Goal: Transaction & Acquisition: Download file/media

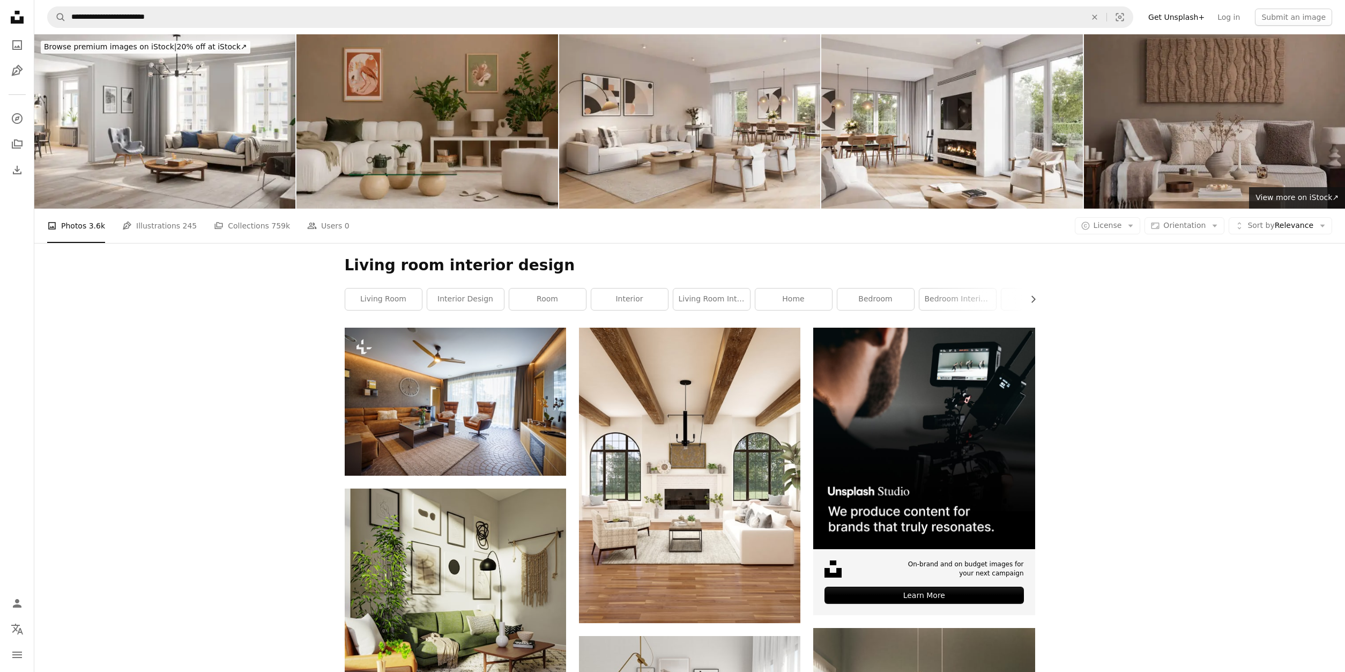
scroll to position [2869, 0]
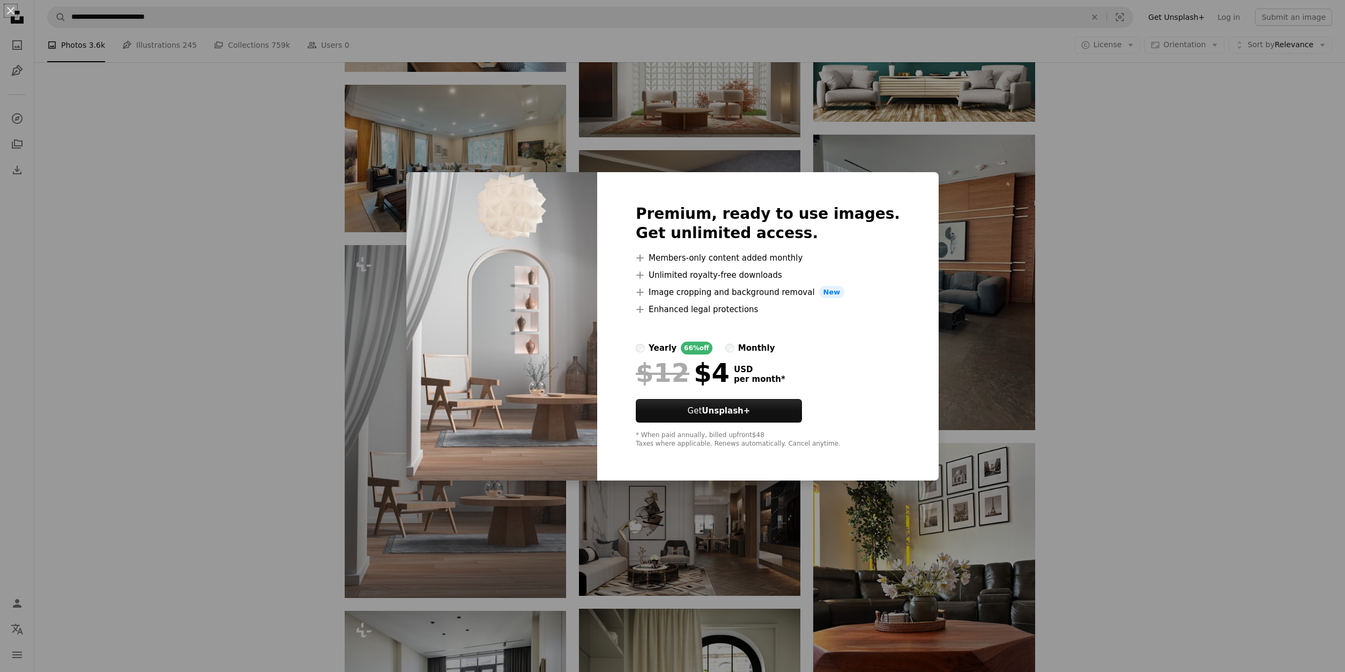
click at [264, 401] on div "An X shape Premium, ready to use images. Get unlimited access. A plus sign Memb…" at bounding box center [672, 336] width 1345 height 672
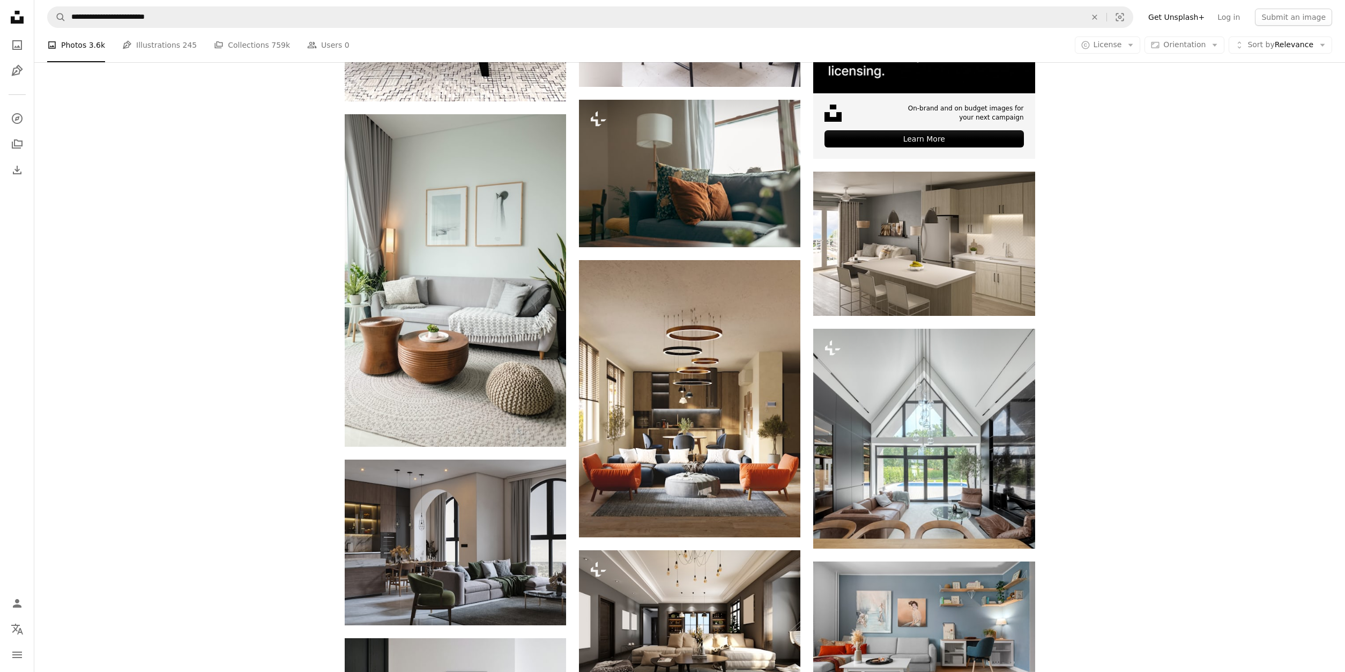
scroll to position [4509, 0]
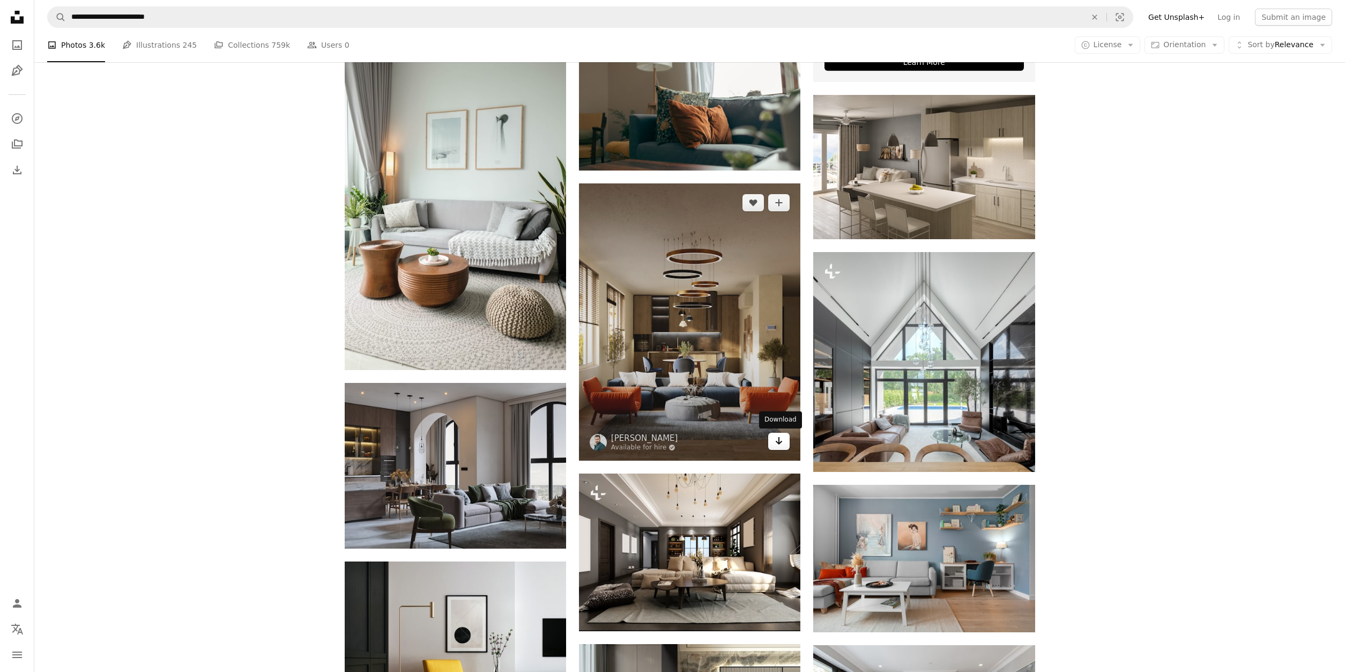
click at [777, 441] on icon "Arrow pointing down" at bounding box center [778, 440] width 9 height 13
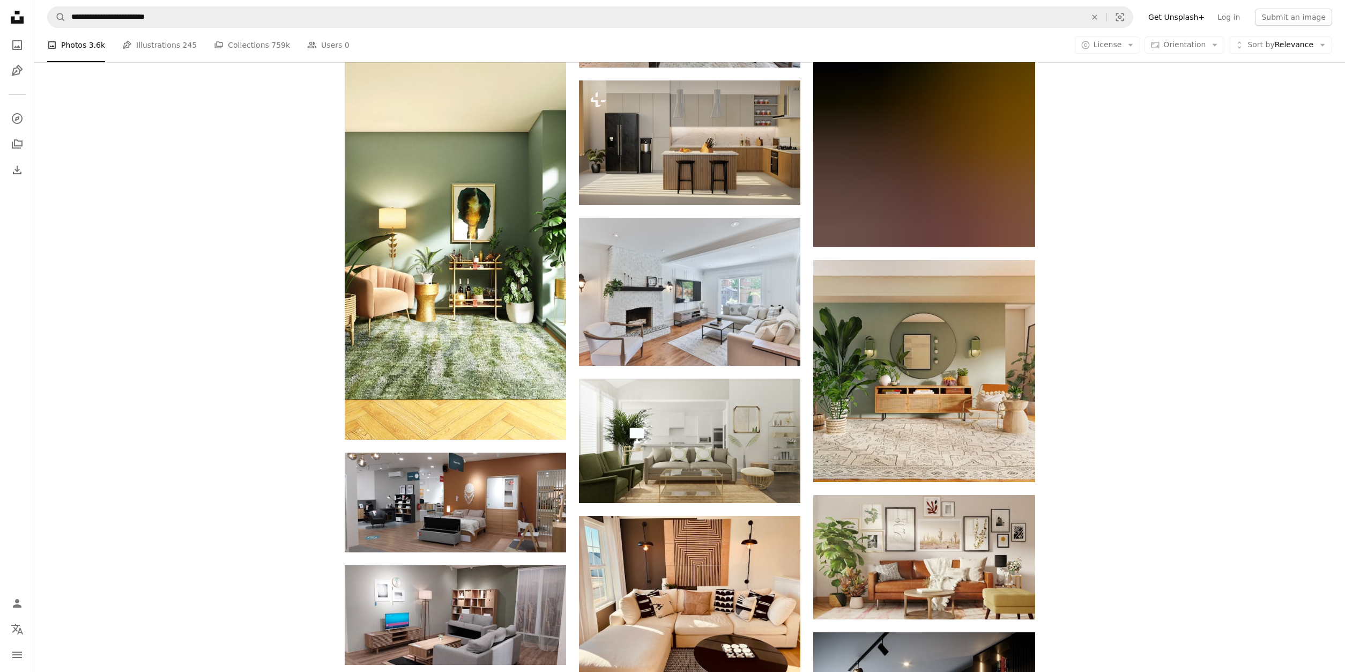
scroll to position [5711, 0]
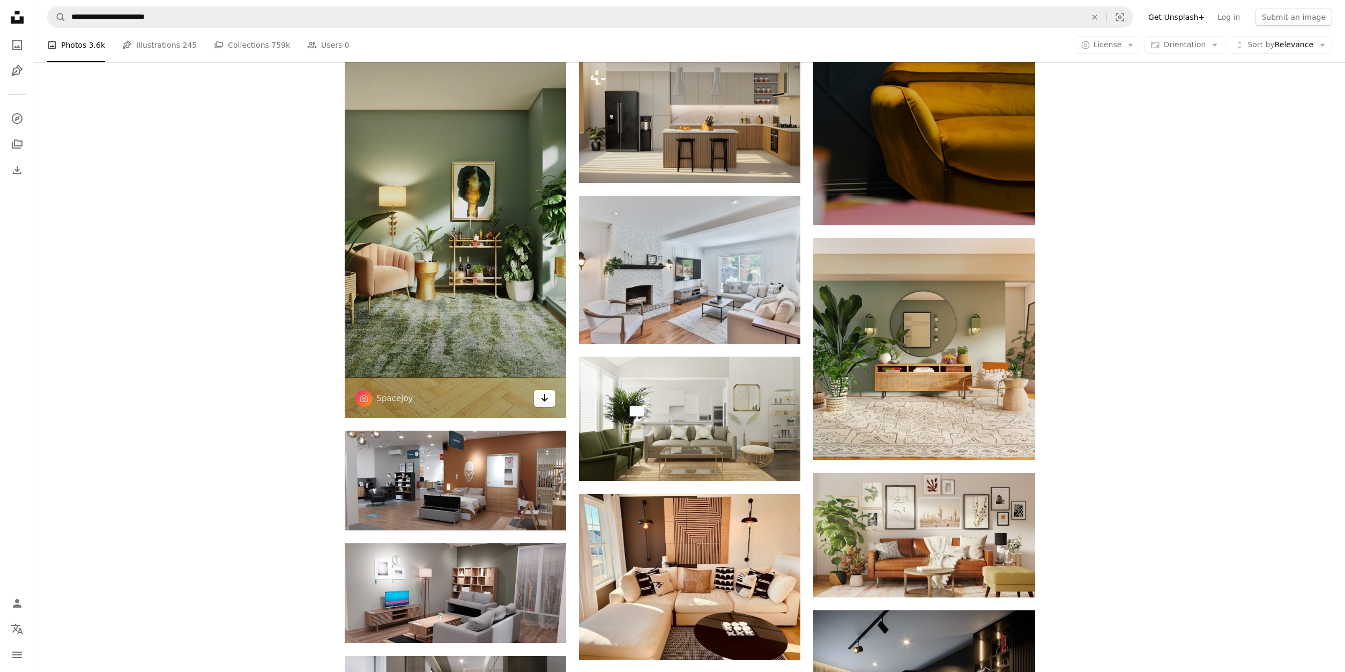
click at [547, 400] on icon "Arrow pointing down" at bounding box center [544, 397] width 9 height 13
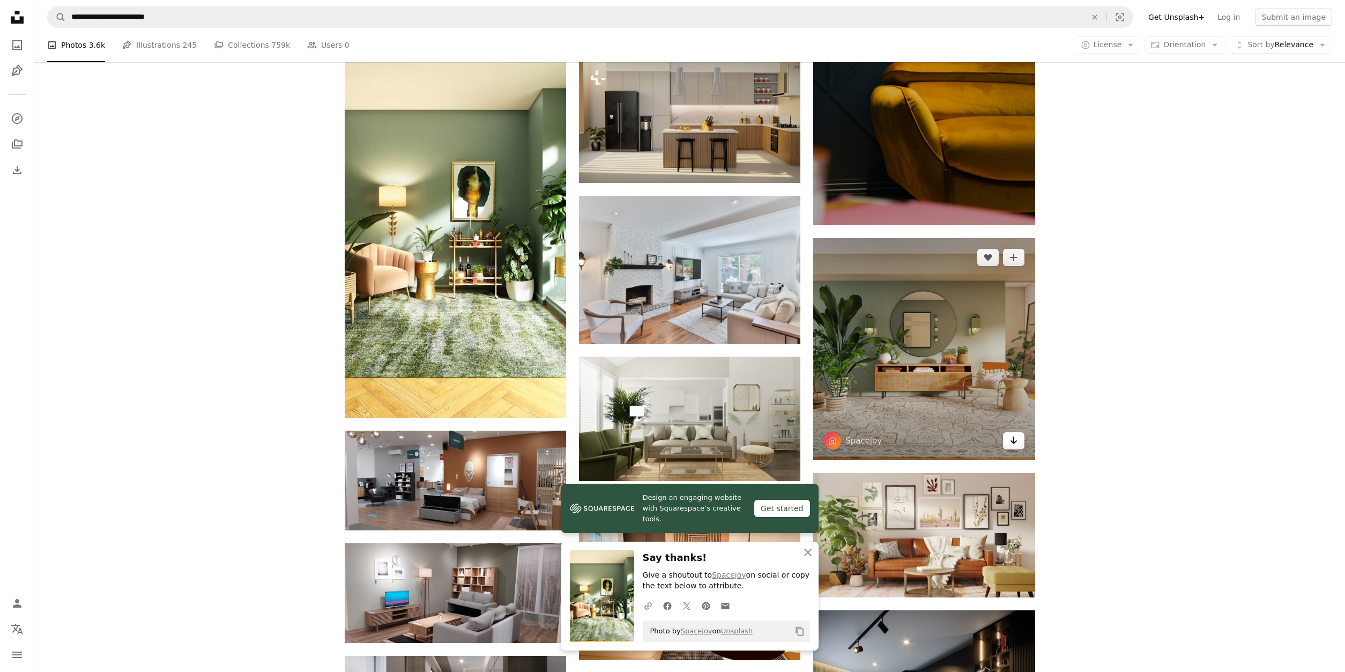
click at [1013, 435] on icon "Arrow pointing down" at bounding box center [1013, 440] width 9 height 13
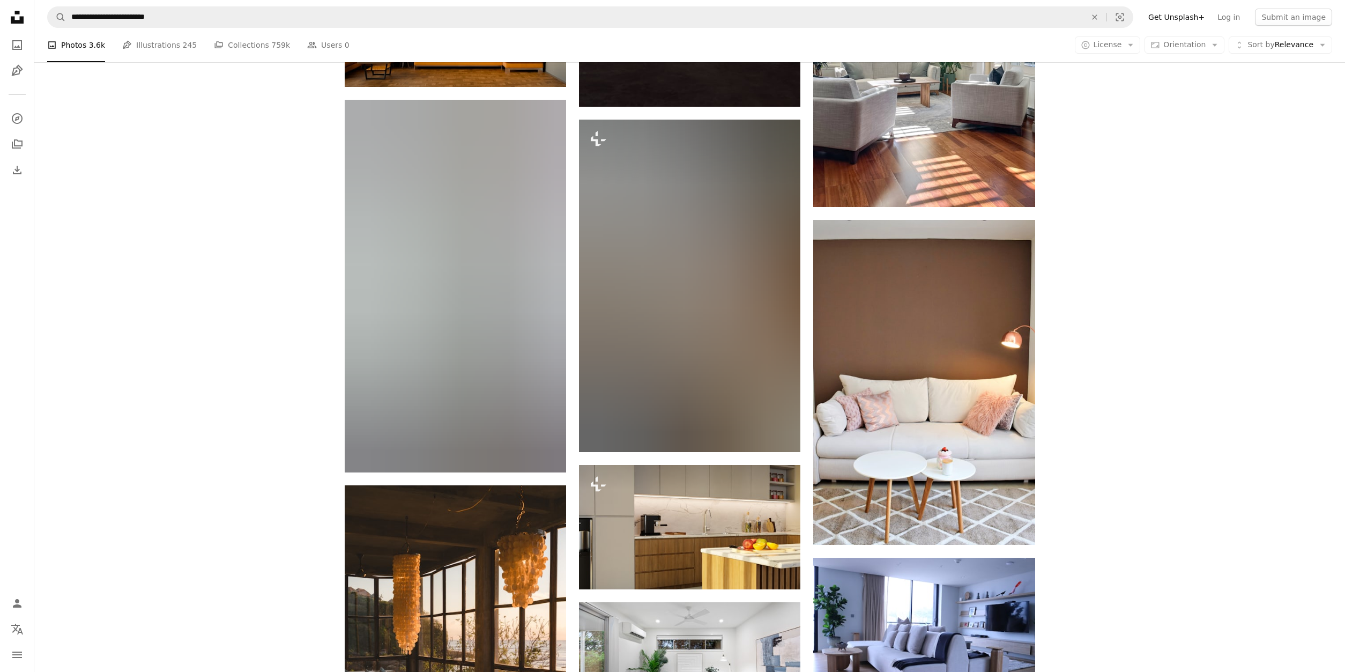
scroll to position [11452, 0]
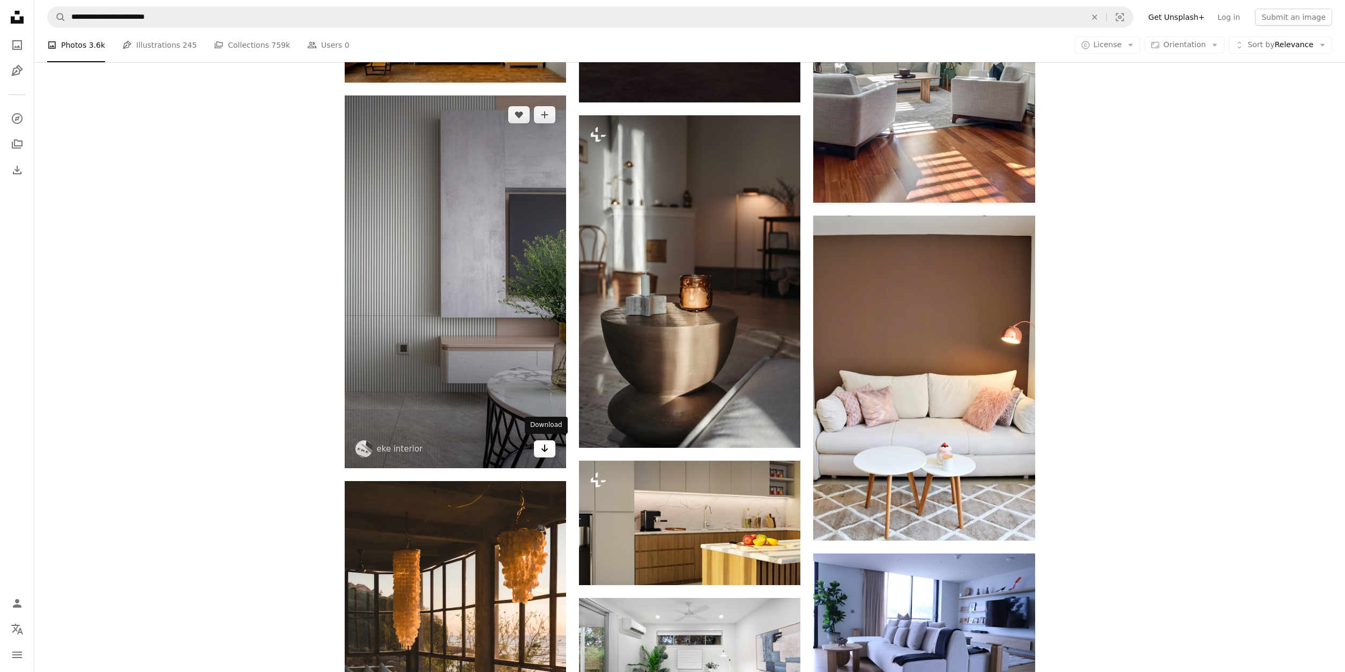
click at [546, 452] on icon "Arrow pointing down" at bounding box center [544, 448] width 9 height 13
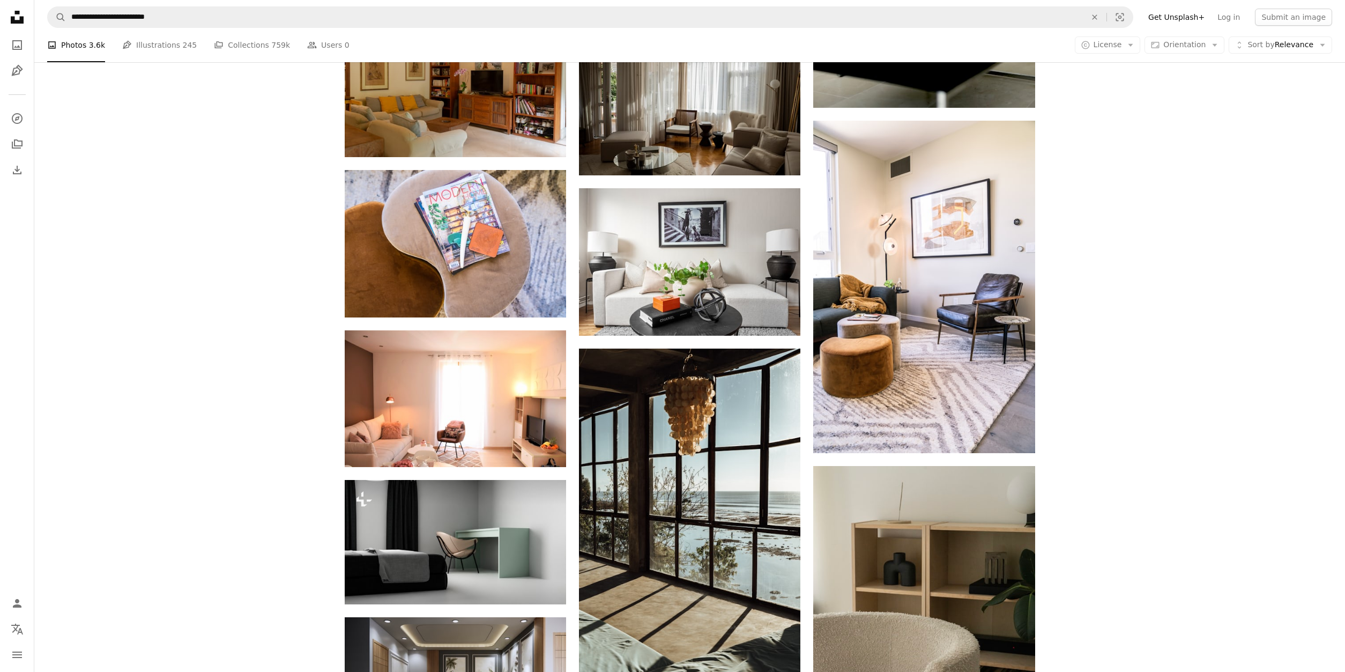
scroll to position [12545, 0]
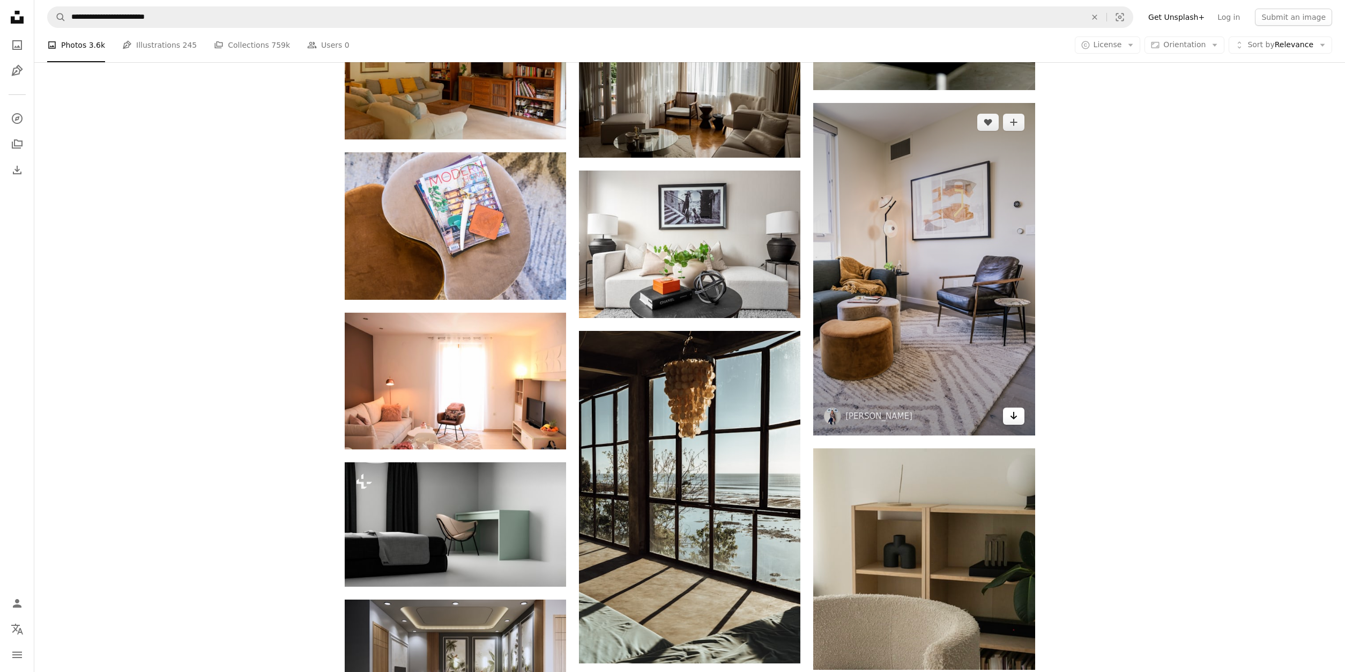
click at [1018, 415] on link "Arrow pointing down" at bounding box center [1013, 415] width 21 height 17
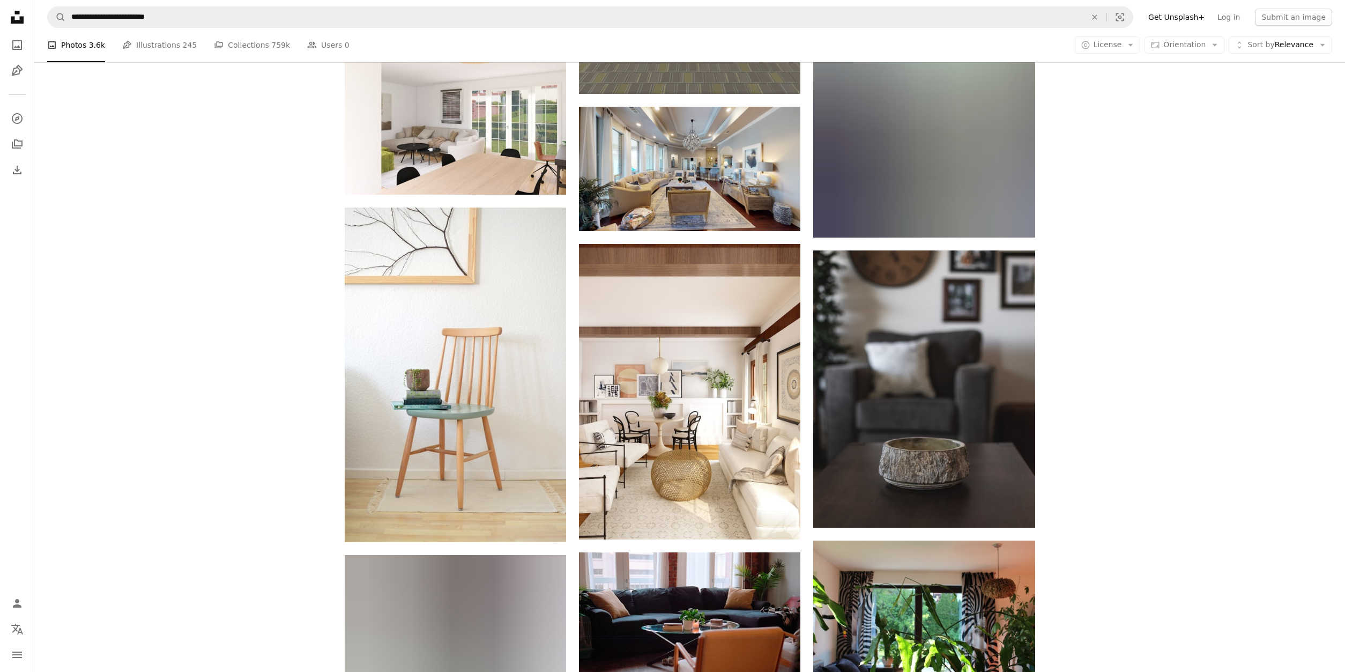
scroll to position [17520, 0]
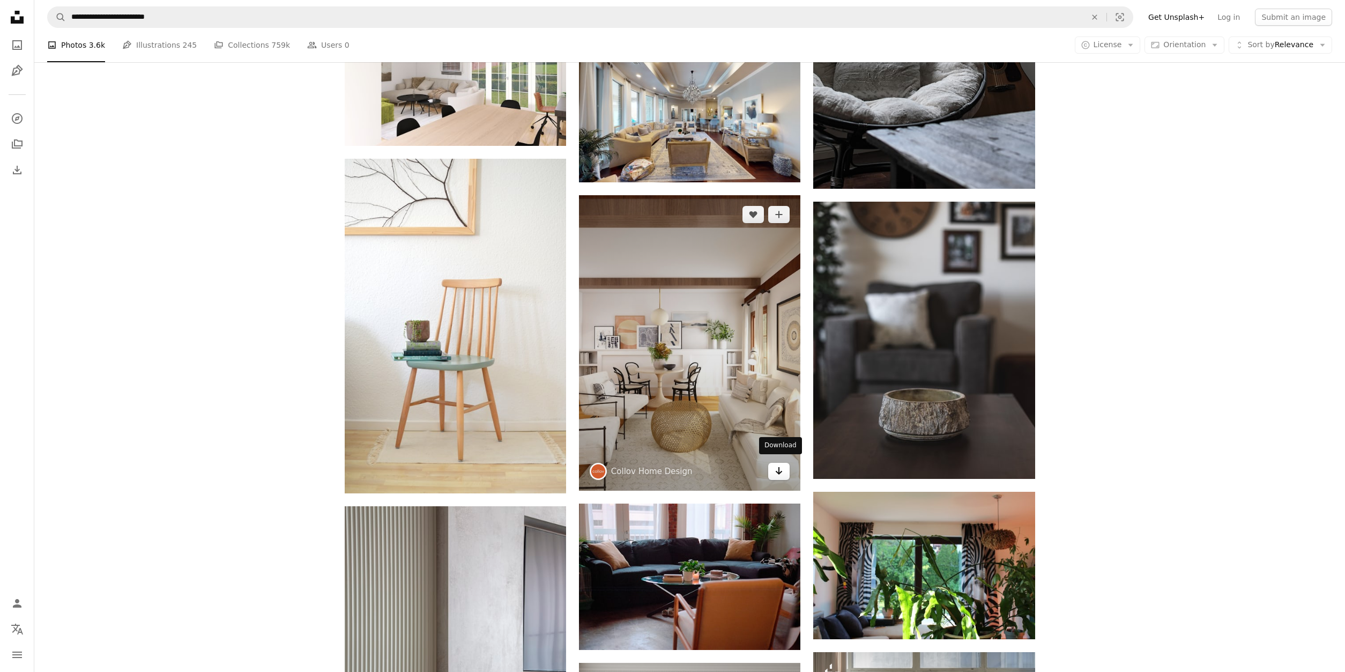
click at [779, 467] on icon "Download" at bounding box center [779, 471] width 7 height 8
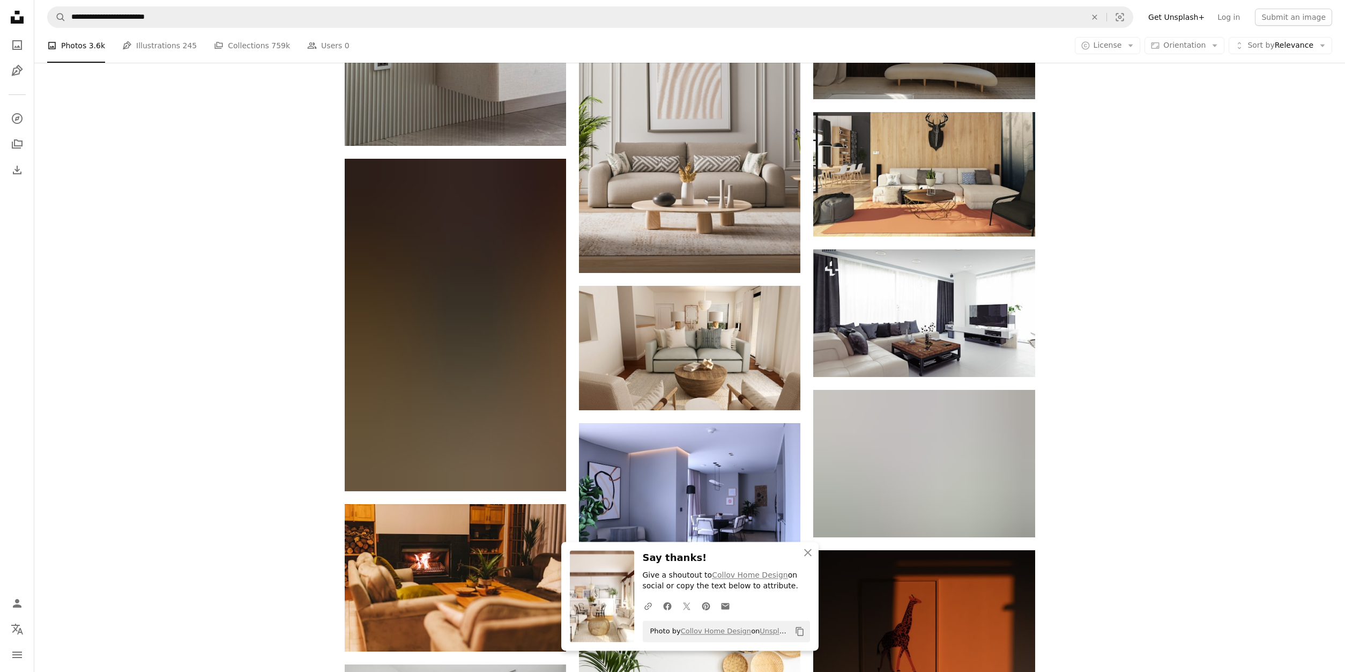
scroll to position [18231, 0]
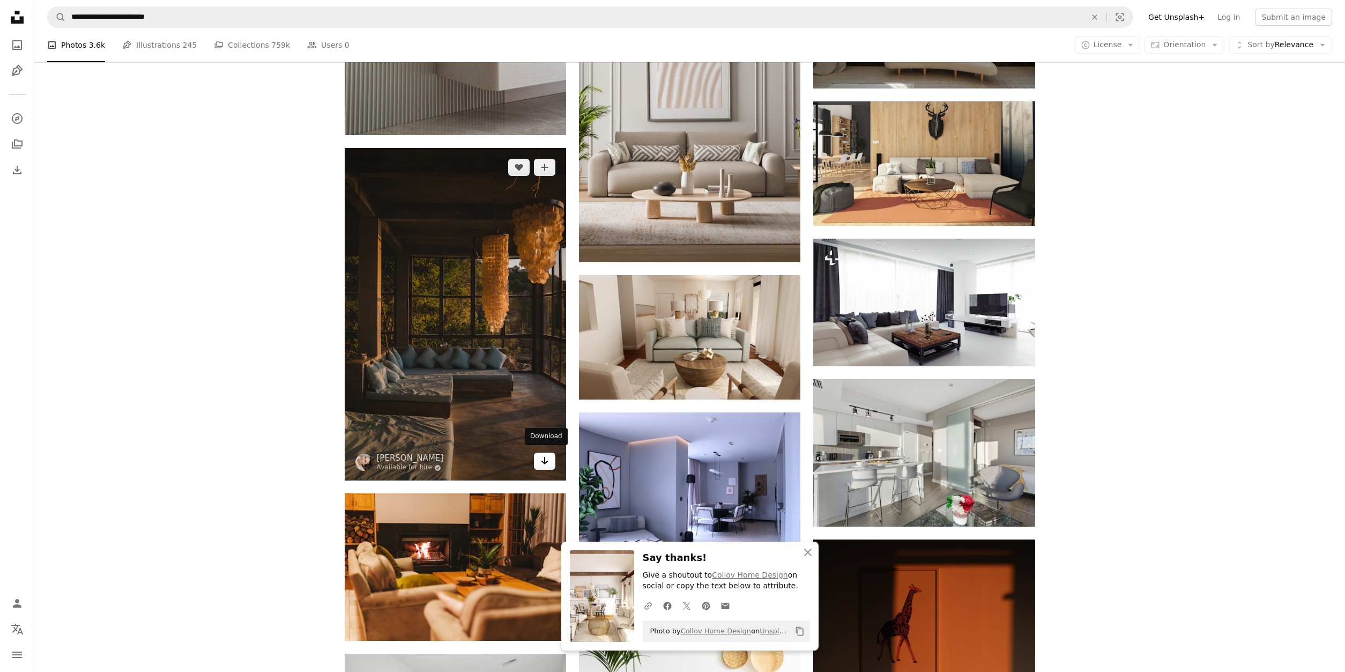
click at [542, 459] on icon "Arrow pointing down" at bounding box center [544, 460] width 9 height 13
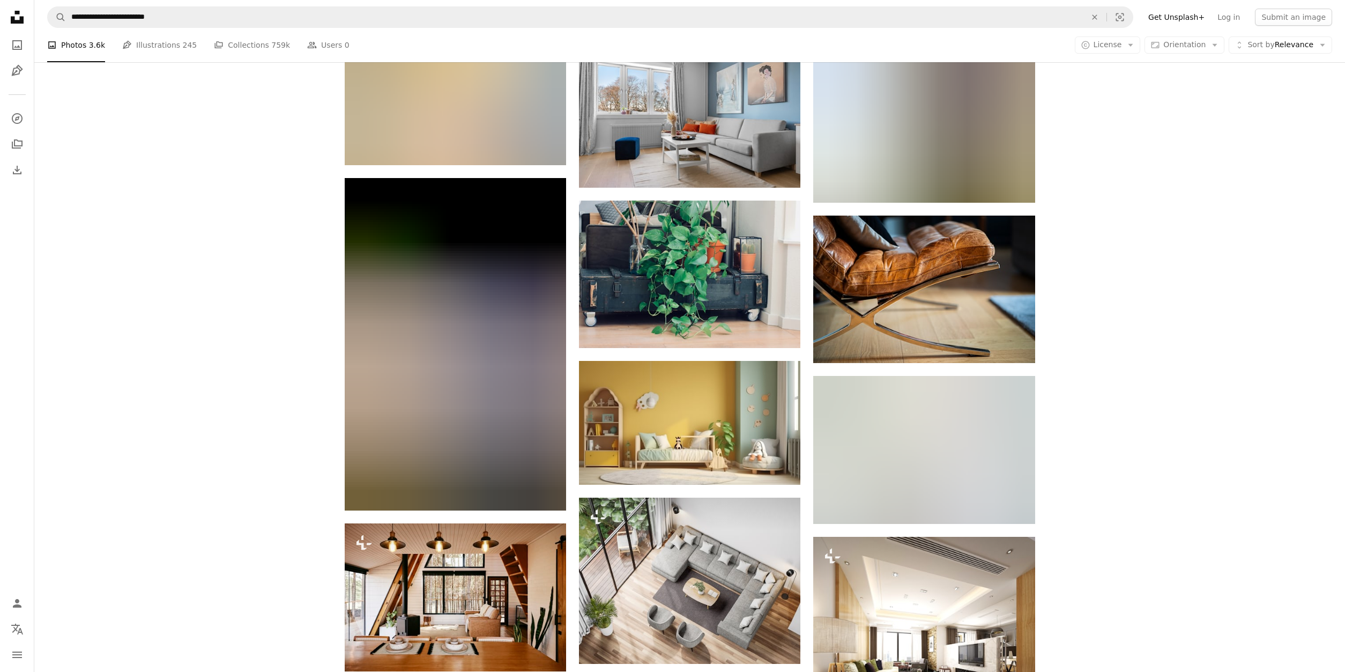
scroll to position [20254, 0]
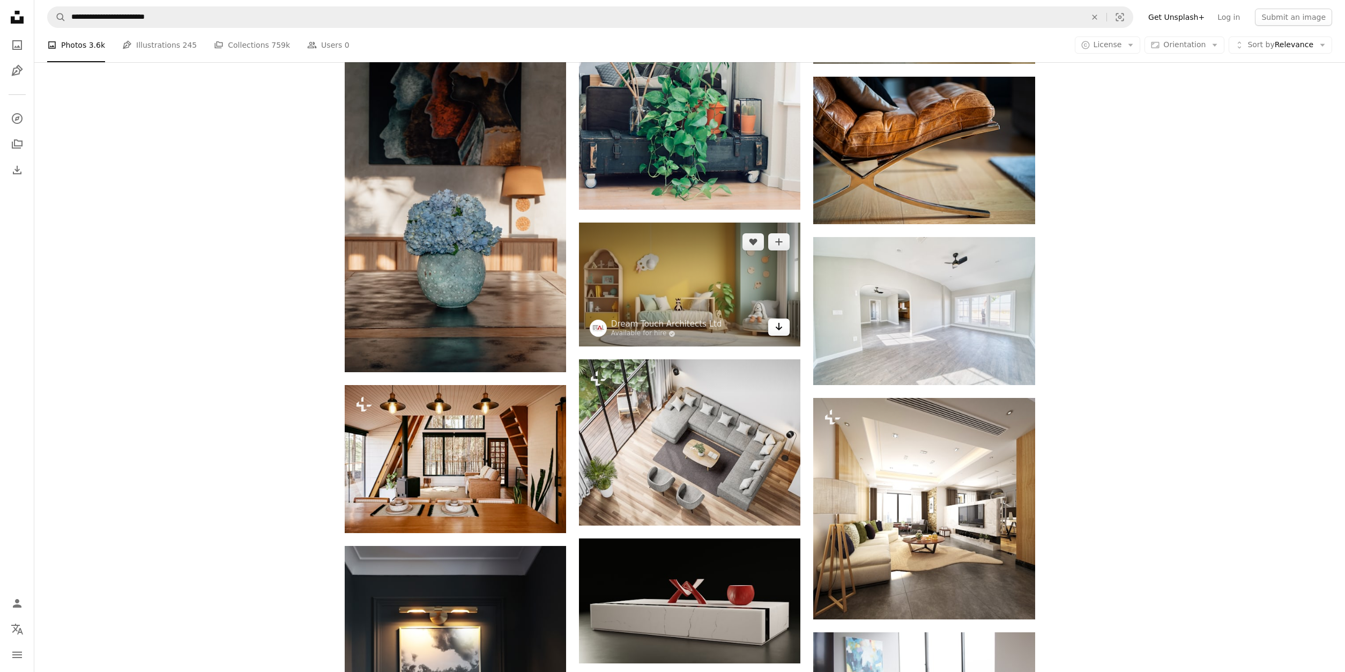
click at [780, 323] on icon "Arrow pointing down" at bounding box center [778, 326] width 9 height 13
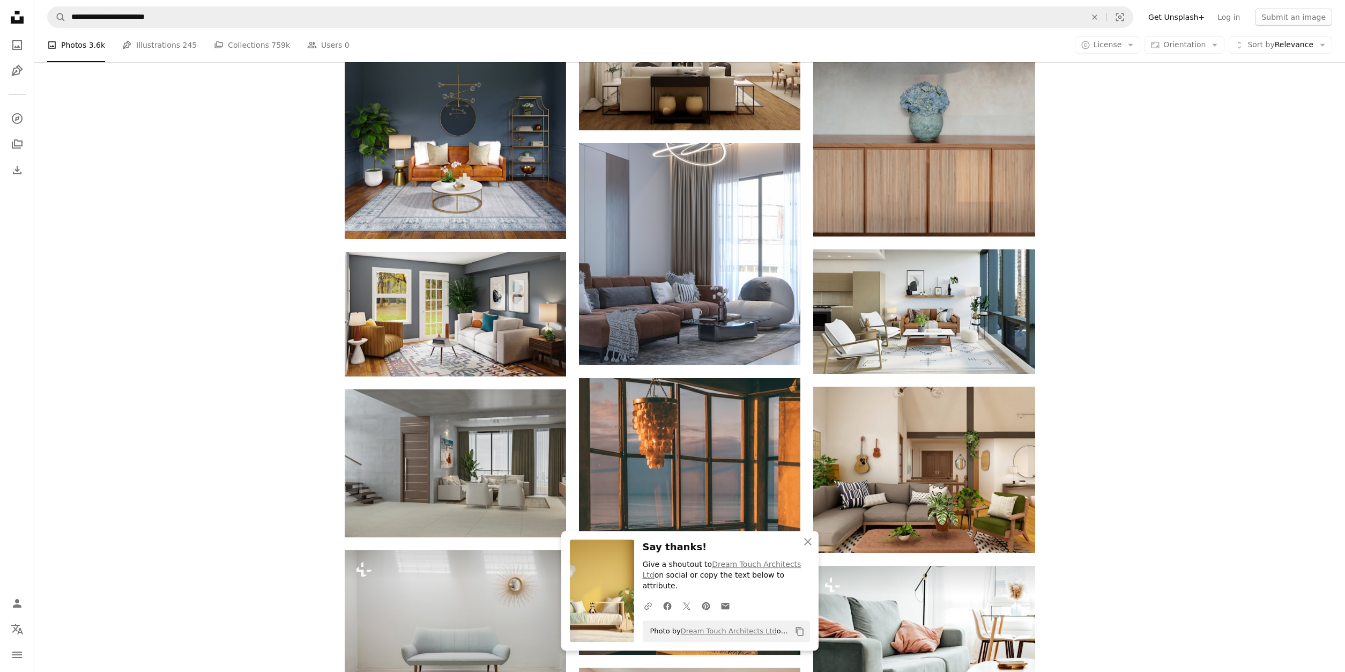
scroll to position [21183, 0]
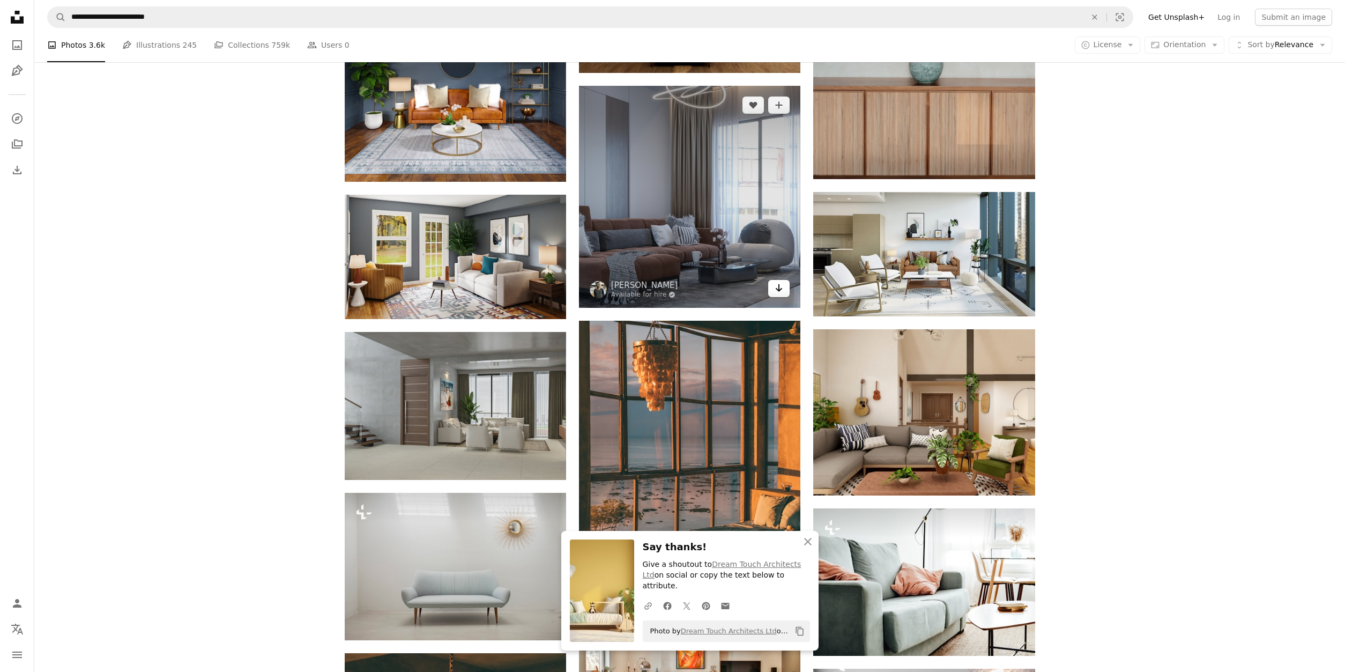
click at [776, 285] on icon "Arrow pointing down" at bounding box center [778, 287] width 9 height 13
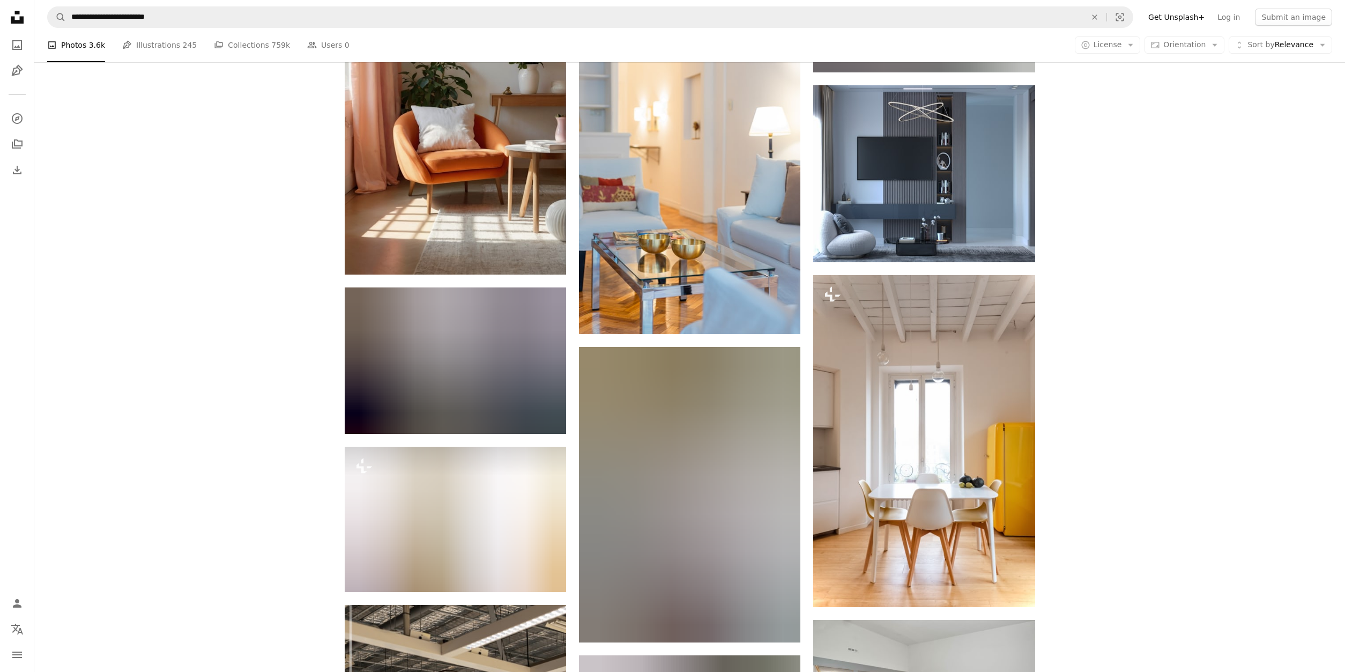
scroll to position [27361, 0]
